Goal: Information Seeking & Learning: Check status

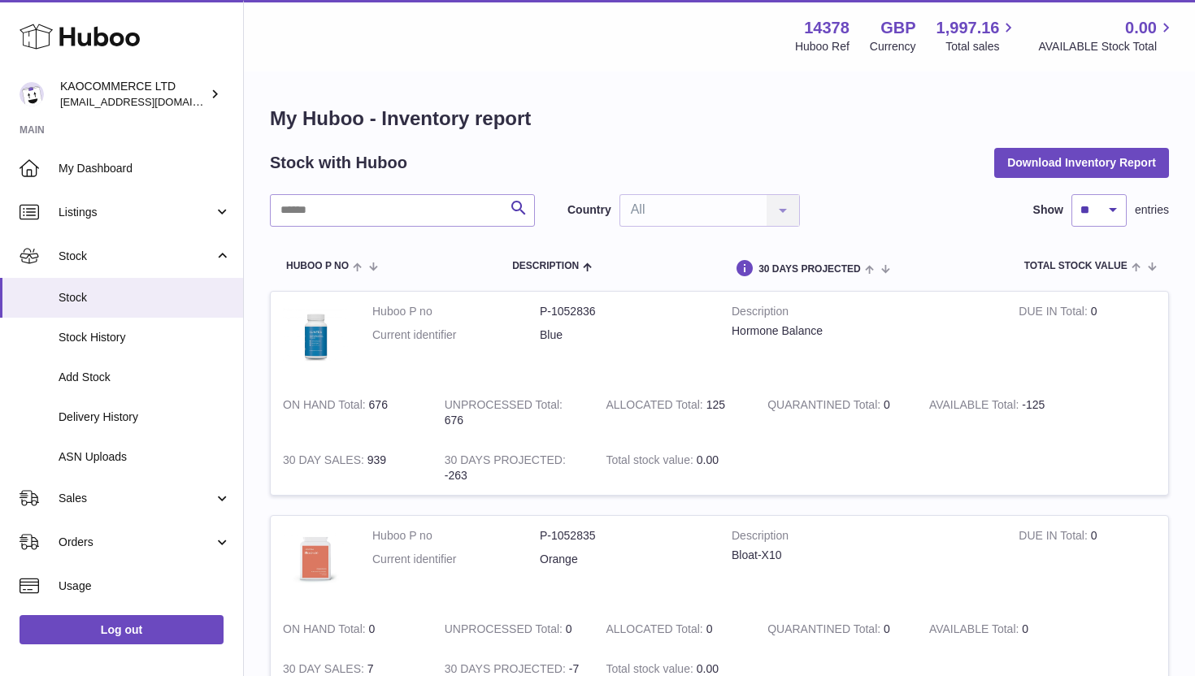
click at [721, 408] on td "ALLOCATED Total 125" at bounding box center [674, 412] width 162 height 55
click at [458, 421] on td "UNPROCESSED Total 676" at bounding box center [513, 412] width 162 height 55
click at [462, 421] on td "UNPROCESSED Total 676" at bounding box center [513, 412] width 162 height 55
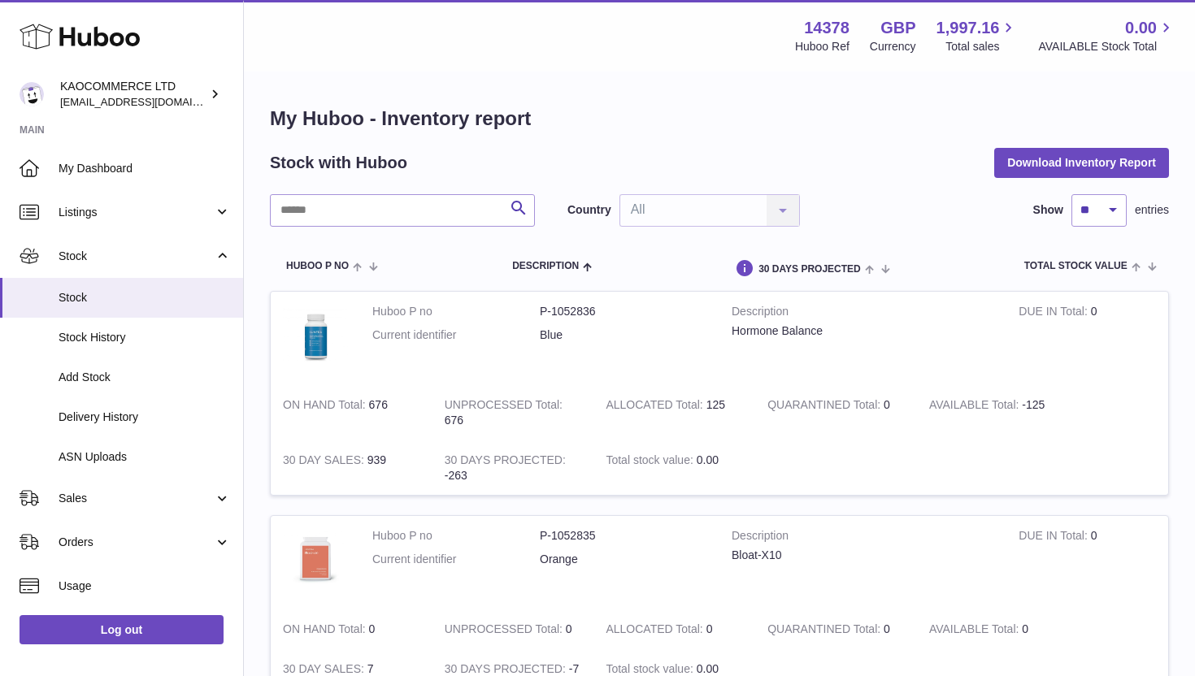
click at [379, 403] on td "ON HAND Total 676" at bounding box center [352, 412] width 162 height 55
click at [415, 406] on td "ON HAND Total 676" at bounding box center [352, 412] width 162 height 55
click at [373, 406] on td "ON HAND Total 676" at bounding box center [352, 412] width 162 height 55
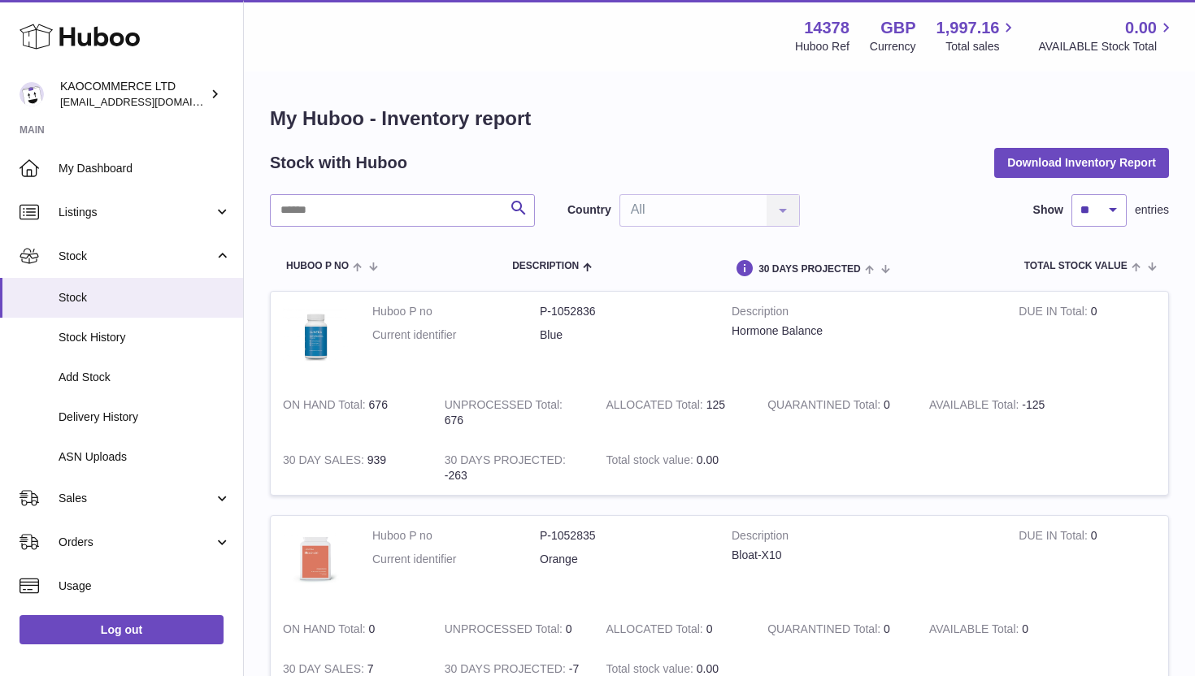
click at [373, 406] on td "ON HAND Total 676" at bounding box center [352, 412] width 162 height 55
click at [381, 406] on td "ON HAND Total 676" at bounding box center [352, 412] width 162 height 55
click at [389, 410] on td "ON HAND Total 676" at bounding box center [352, 412] width 162 height 55
click at [703, 412] on strong "ALLOCATED Total" at bounding box center [656, 406] width 100 height 17
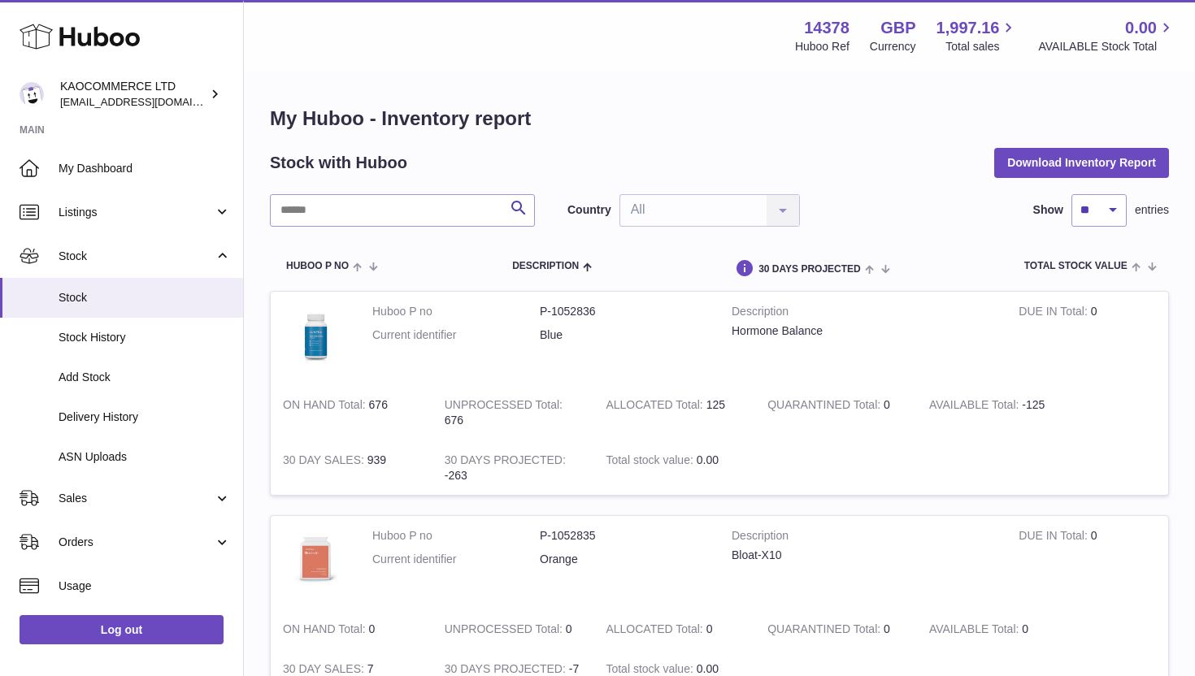
click at [703, 412] on strong "ALLOCATED Total" at bounding box center [656, 406] width 100 height 17
click at [697, 410] on strong "ALLOCATED Total" at bounding box center [656, 406] width 100 height 17
click at [708, 407] on td "ALLOCATED Total 125" at bounding box center [674, 412] width 162 height 55
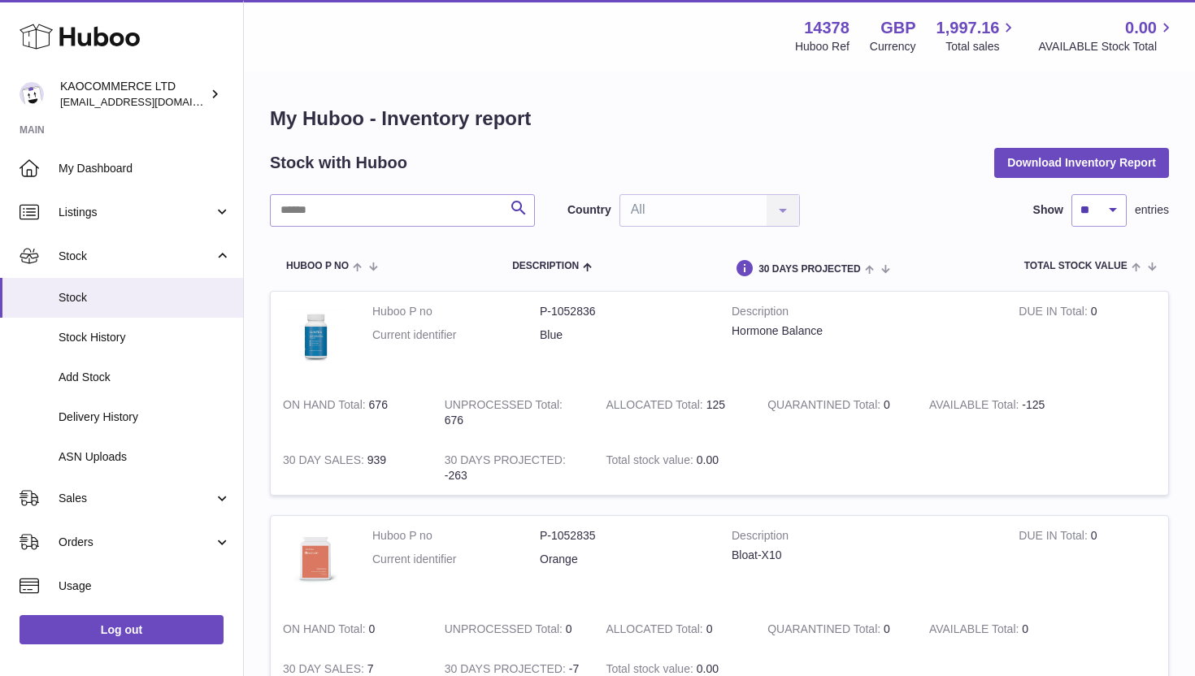
click at [690, 412] on strong "ALLOCATED Total" at bounding box center [656, 406] width 100 height 17
